Goal: Transaction & Acquisition: Purchase product/service

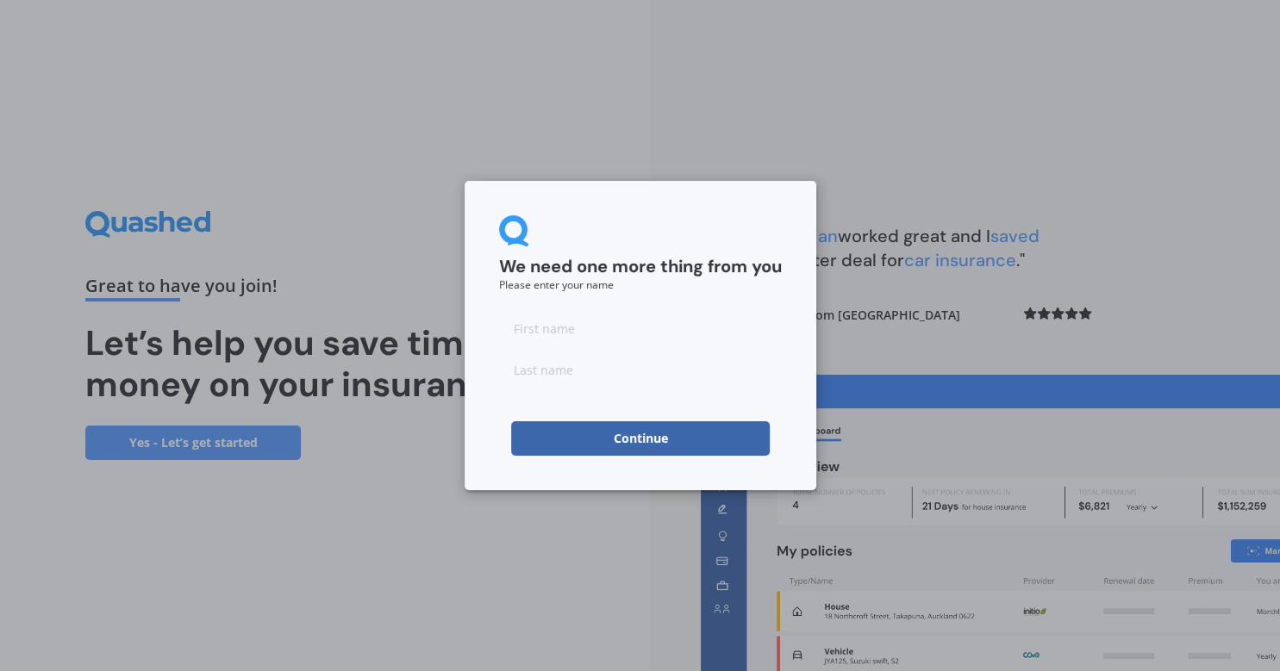
click at [650, 327] on input at bounding box center [640, 328] width 283 height 34
click at [566, 339] on input "Ingrif" at bounding box center [640, 328] width 283 height 34
type input "[PERSON_NAME]"
type input "Kregting"
click at [616, 440] on button "Continue" at bounding box center [640, 438] width 259 height 34
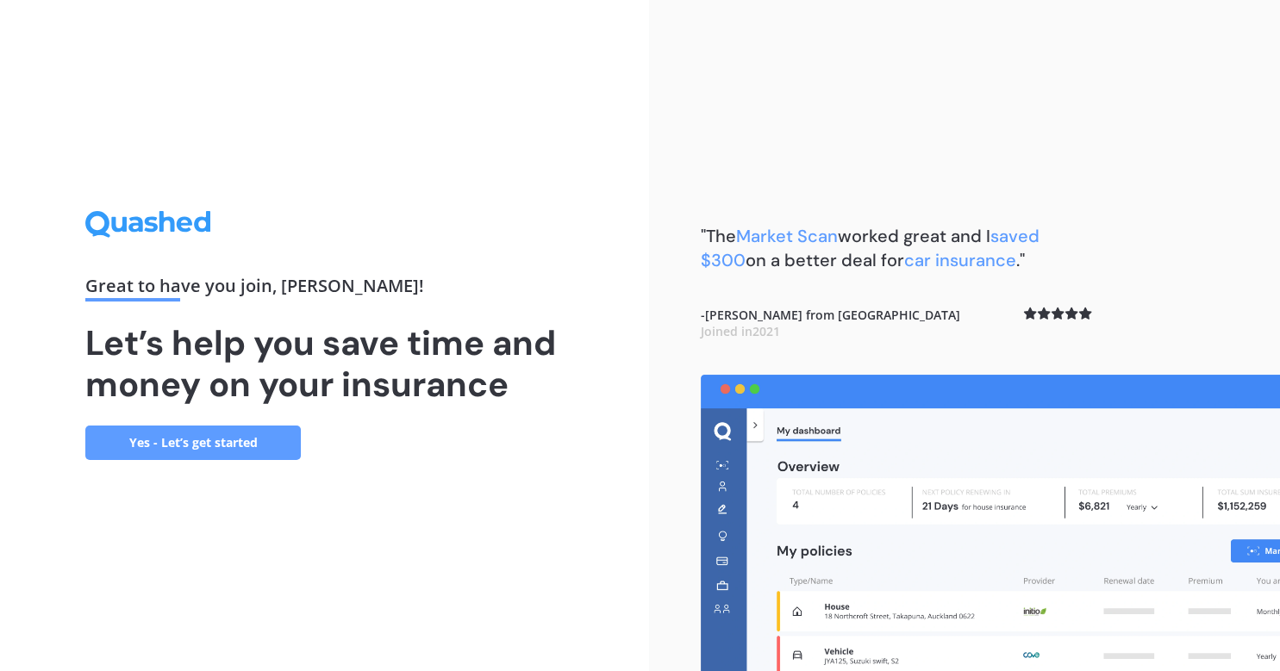
click at [198, 436] on link "Yes - Let’s get started" at bounding box center [192, 443] width 215 height 34
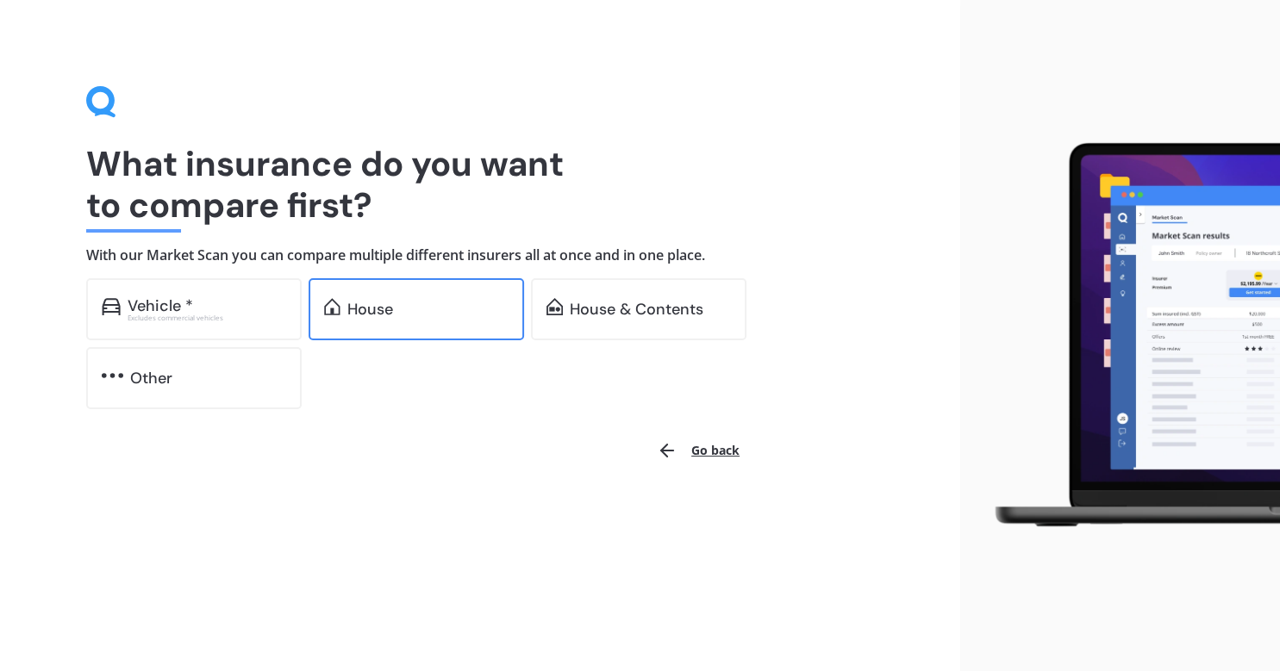
click at [450, 291] on div "House" at bounding box center [416, 309] width 215 height 62
